Goal: Transaction & Acquisition: Purchase product/service

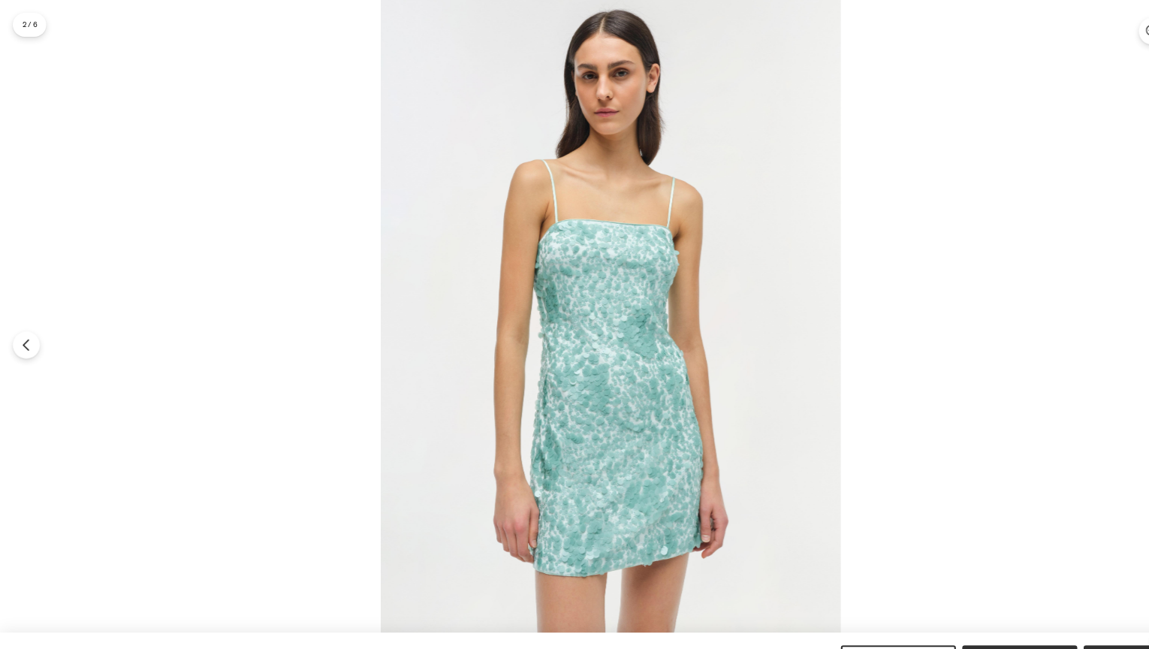
click at [923, 179] on div at bounding box center [574, 324] width 1149 height 649
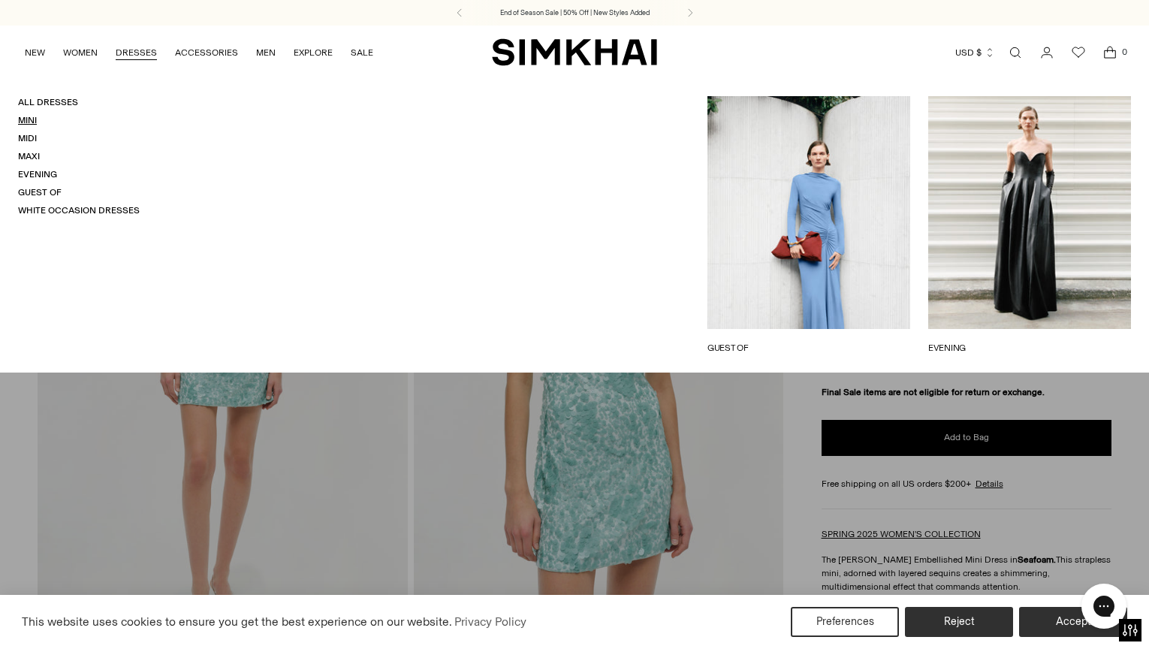
click at [34, 121] on link "Mini" at bounding box center [27, 120] width 19 height 11
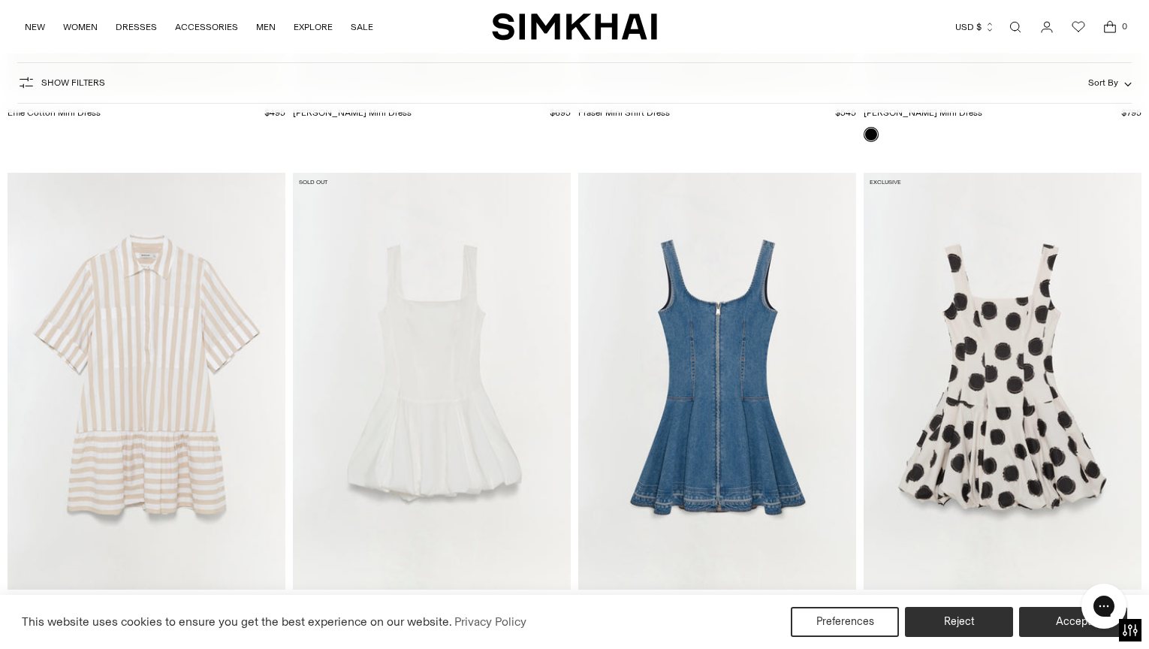
scroll to position [4066, 0]
